Goal: Find specific page/section: Find specific page/section

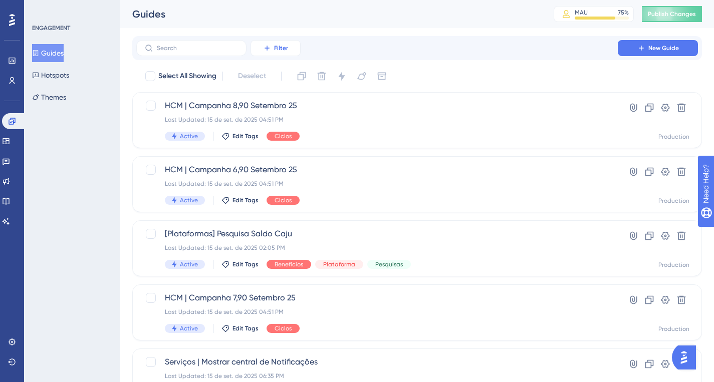
click at [274, 44] on button "Filter" at bounding box center [276, 48] width 50 height 16
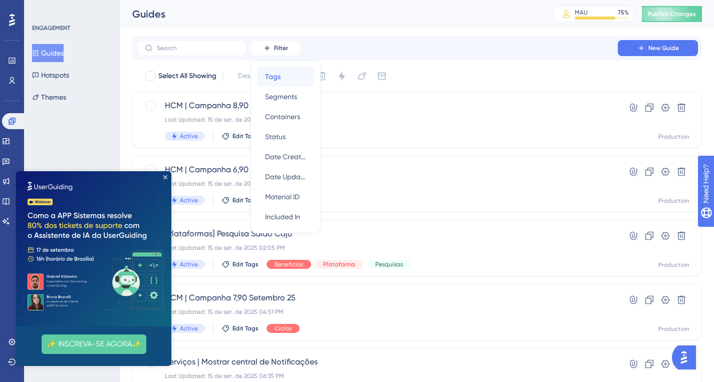
click at [288, 83] on div "Tags Tags" at bounding box center [285, 77] width 41 height 20
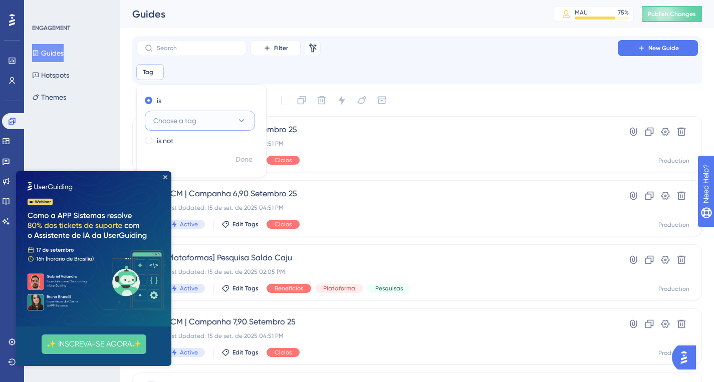
click at [181, 120] on span "Choose a tag" at bounding box center [174, 121] width 43 height 12
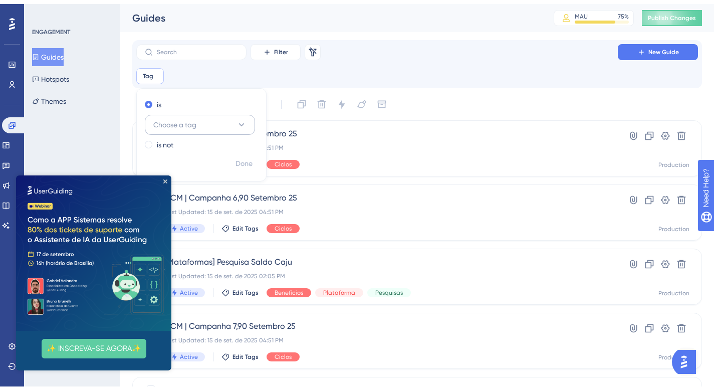
scroll to position [68, 0]
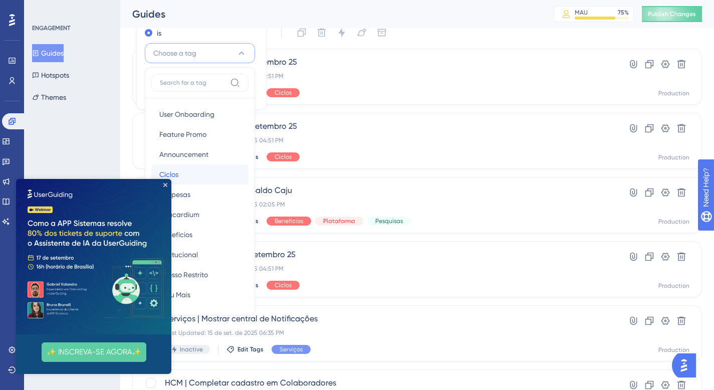
click at [189, 176] on div "Ciclos Ciclos" at bounding box center [199, 174] width 81 height 20
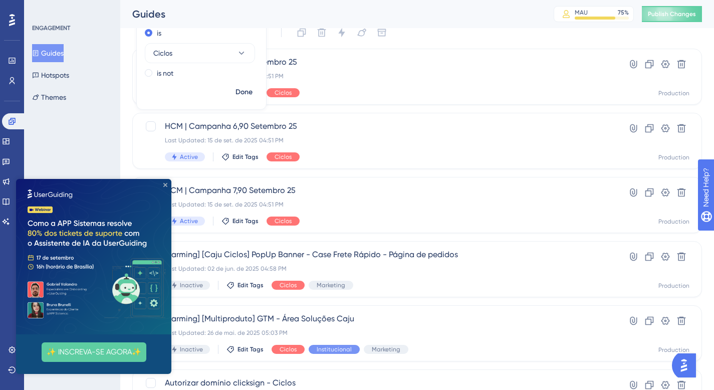
click at [165, 184] on icon "Close Preview" at bounding box center [165, 185] width 4 height 4
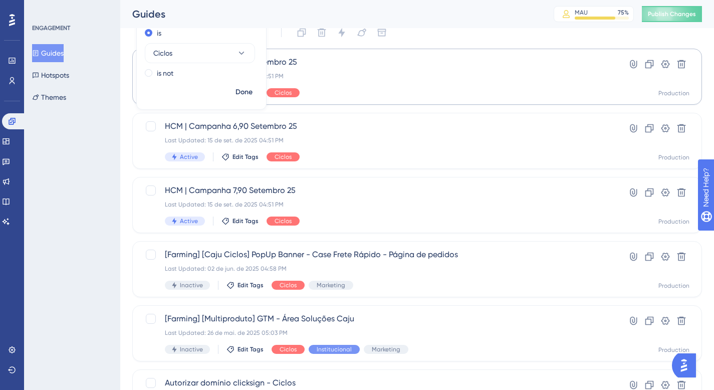
scroll to position [0, 0]
click at [251, 91] on span "Done" at bounding box center [244, 92] width 17 height 12
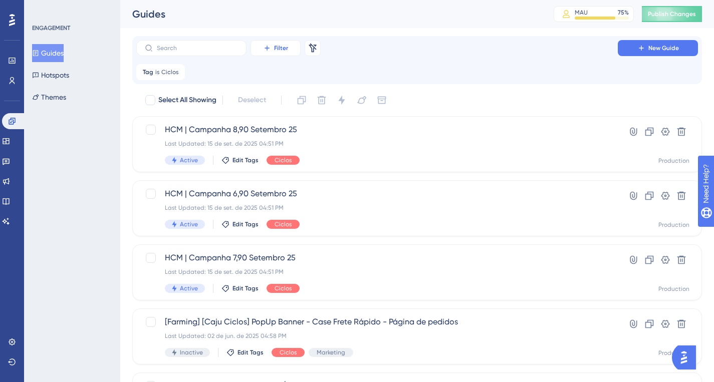
click at [284, 47] on span "Filter" at bounding box center [281, 48] width 14 height 8
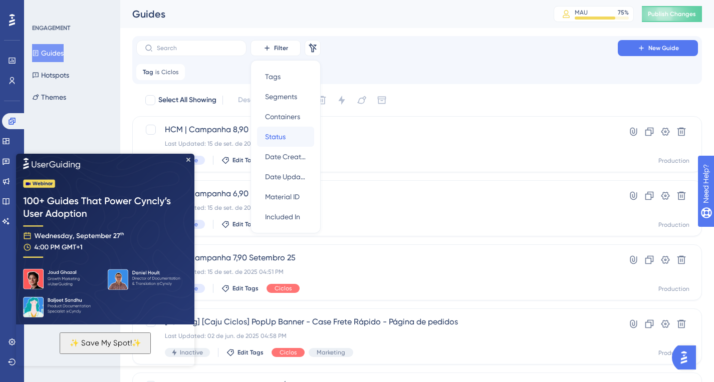
click at [286, 136] on div "Status Status" at bounding box center [285, 137] width 41 height 20
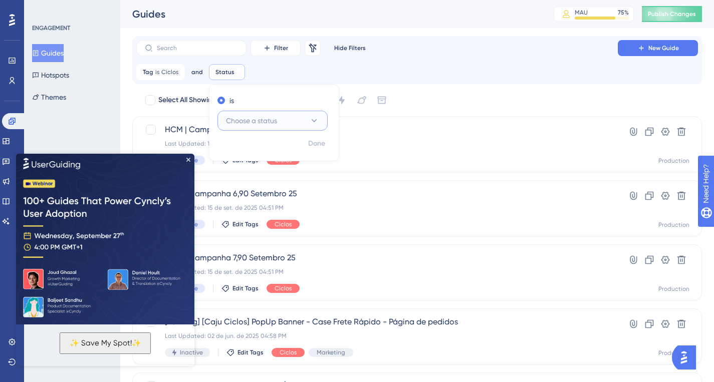
click at [253, 119] on span "Choose a status" at bounding box center [251, 121] width 51 height 12
click at [251, 151] on span "Active" at bounding box center [242, 151] width 20 height 12
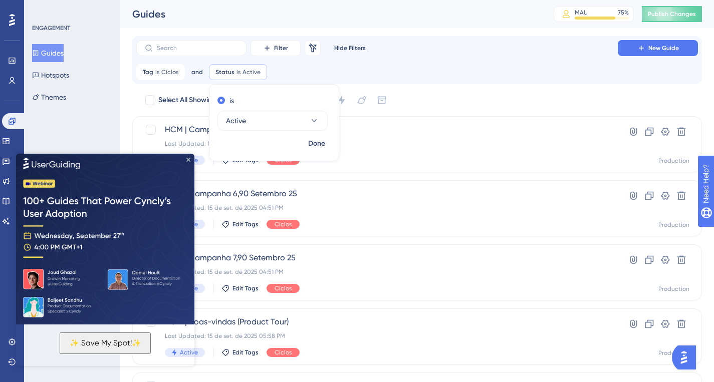
drag, startPoint x: 188, startPoint y: 157, endPoint x: 285, endPoint y: 305, distance: 176.4
click at [188, 157] on icon "Close Preview" at bounding box center [188, 159] width 4 height 4
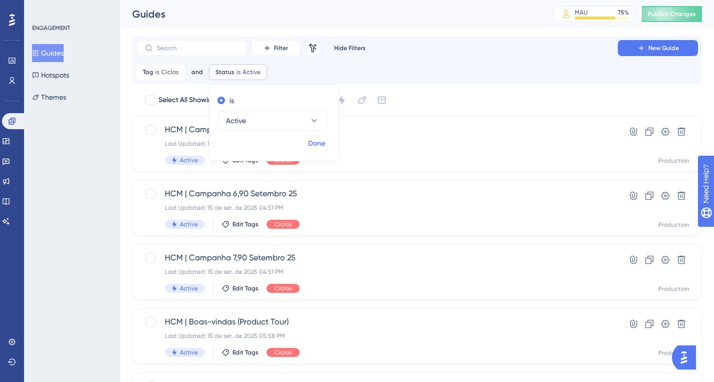
click at [323, 144] on span "Done" at bounding box center [316, 144] width 17 height 12
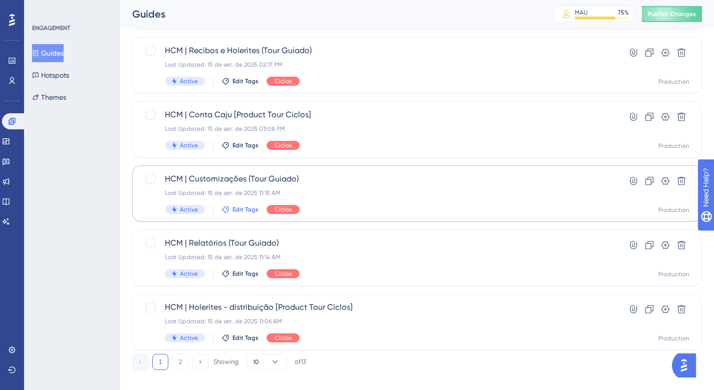
scroll to position [412, 0]
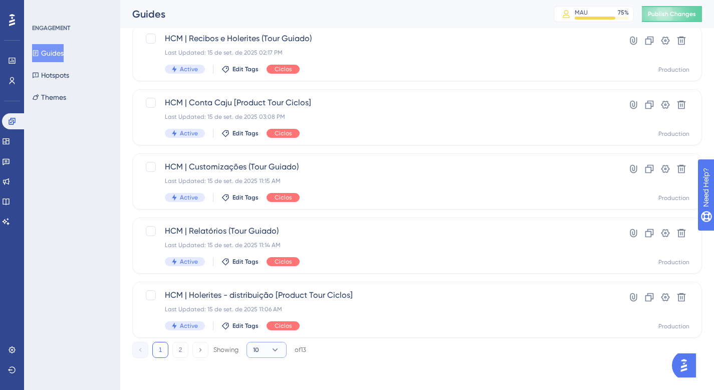
click at [269, 350] on button "10" at bounding box center [267, 350] width 40 height 16
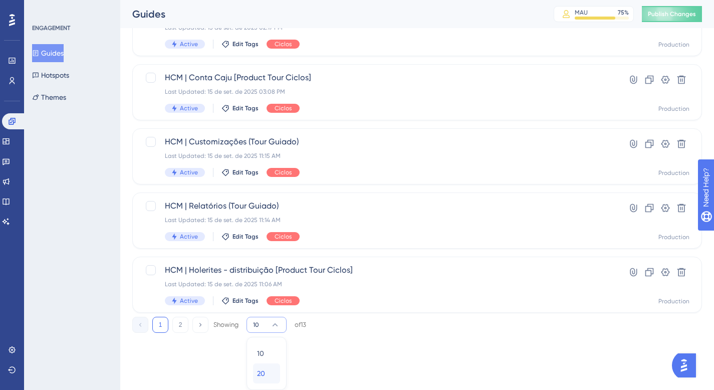
click at [268, 369] on div "20 20" at bounding box center [266, 373] width 19 height 20
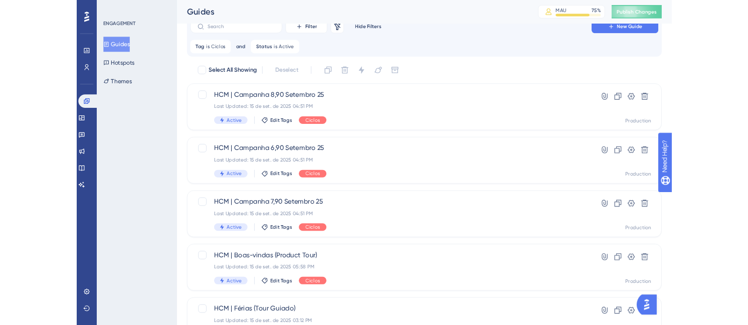
scroll to position [0, 0]
